Goal: Unclear: Browse casually

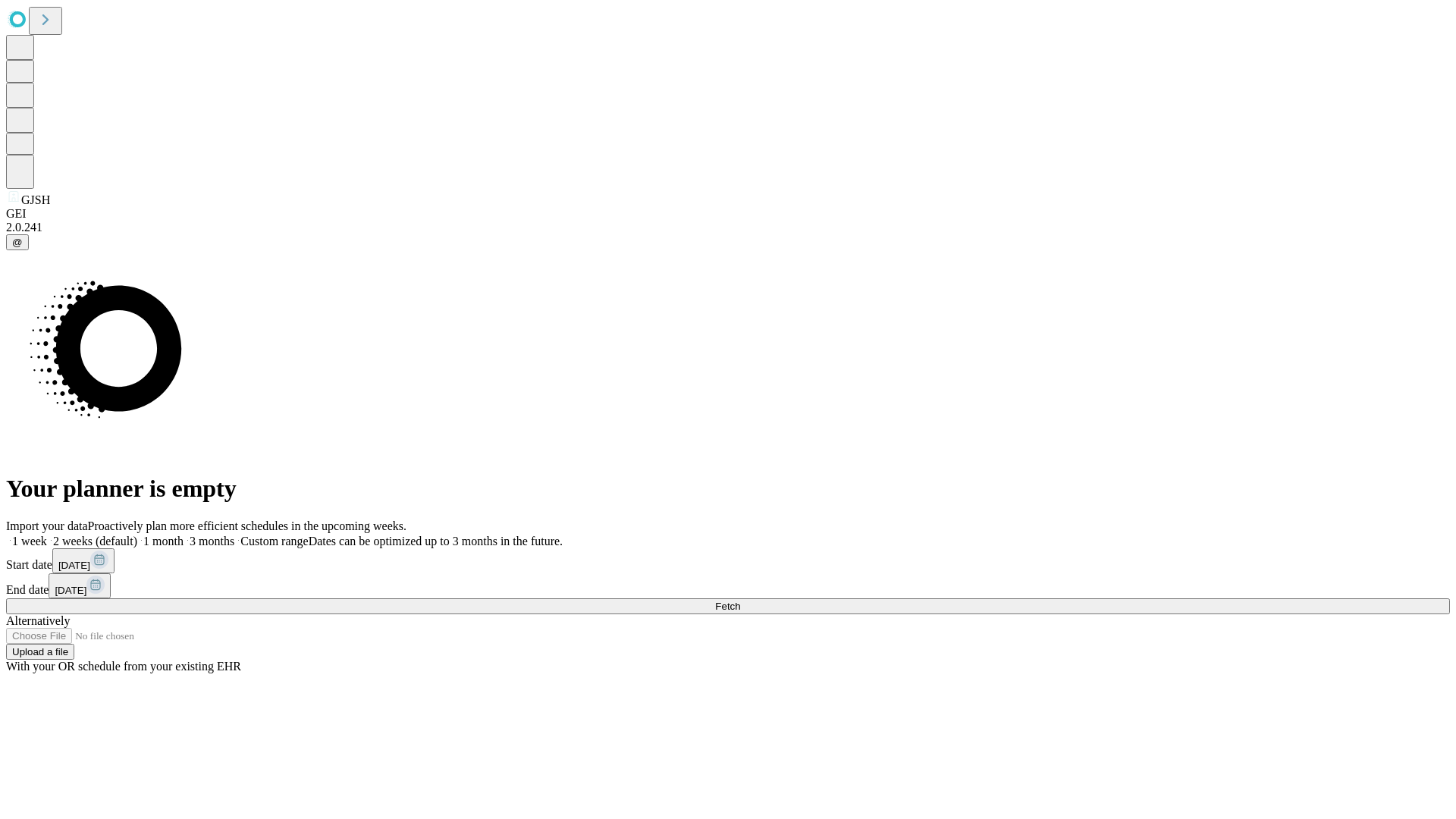
click at [740, 601] on span "Fetch" at bounding box center [727, 607] width 25 height 12
